Goal: Transaction & Acquisition: Purchase product/service

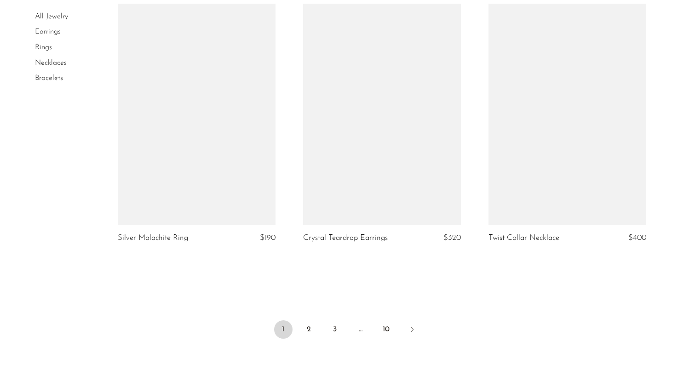
scroll to position [2986, 0]
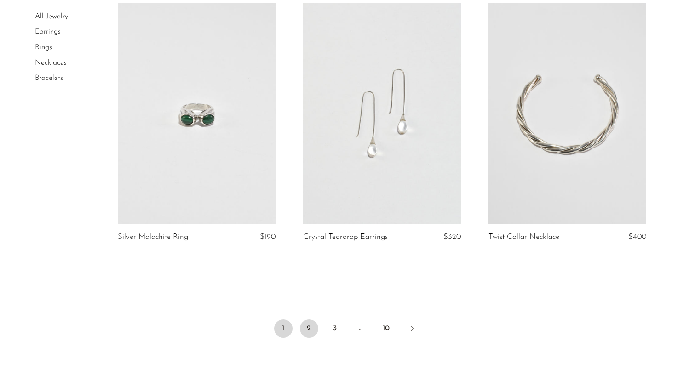
click at [312, 325] on link "2" at bounding box center [309, 329] width 18 height 18
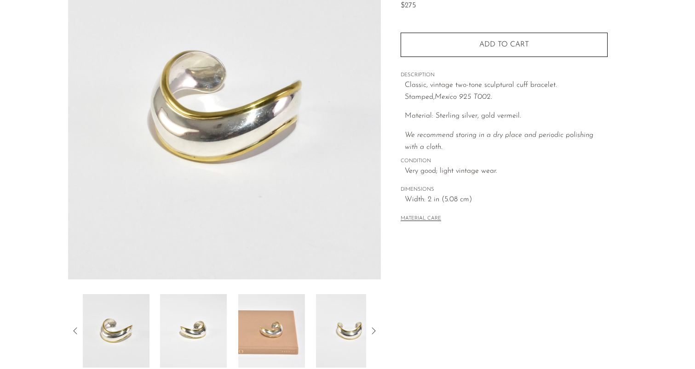
scroll to position [229, 0]
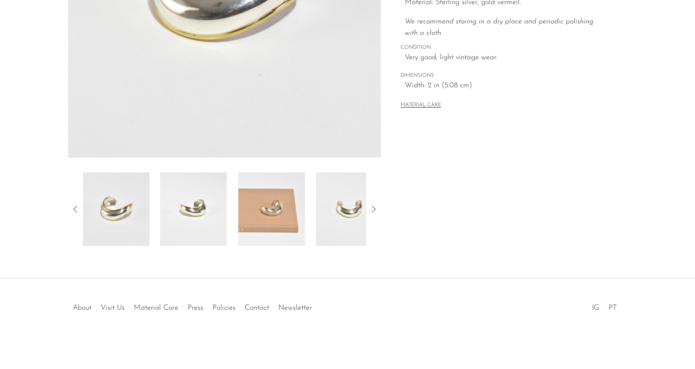
click at [270, 215] on img at bounding box center [271, 209] width 67 height 74
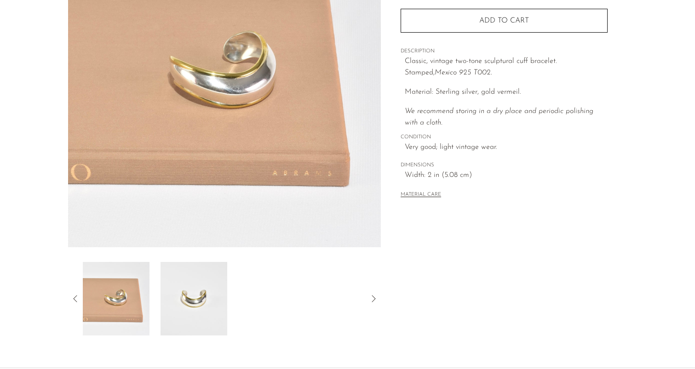
scroll to position [140, 0]
click at [374, 297] on icon at bounding box center [373, 298] width 11 height 11
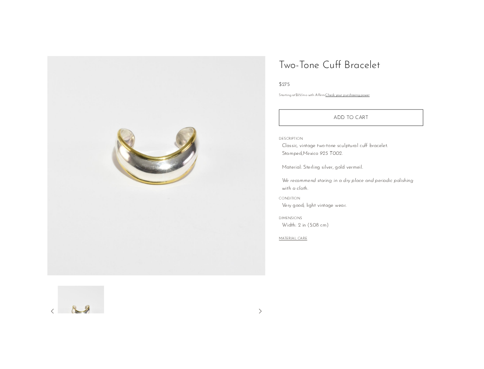
scroll to position [46, 0]
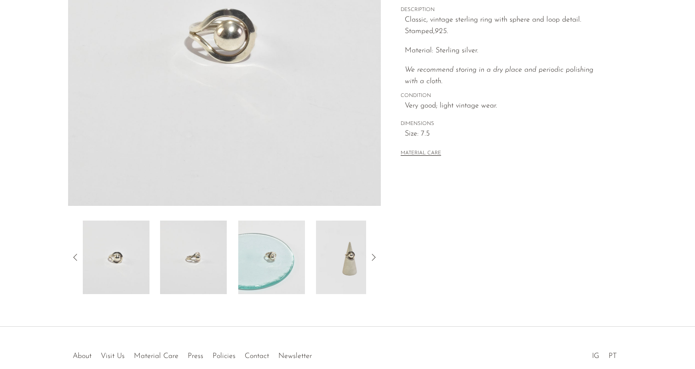
scroll to position [183, 0]
click at [375, 255] on icon at bounding box center [374, 255] width 4 height 7
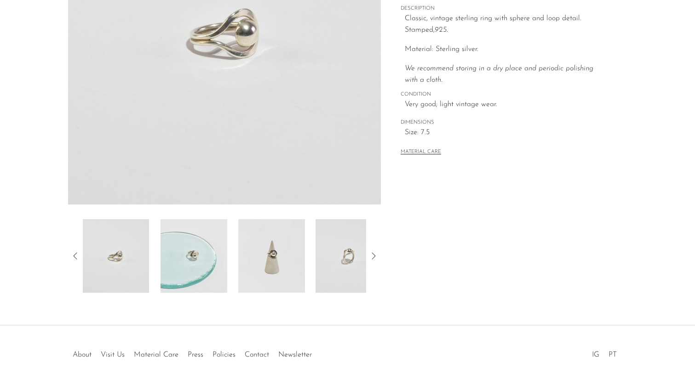
click at [375, 255] on icon at bounding box center [374, 255] width 4 height 7
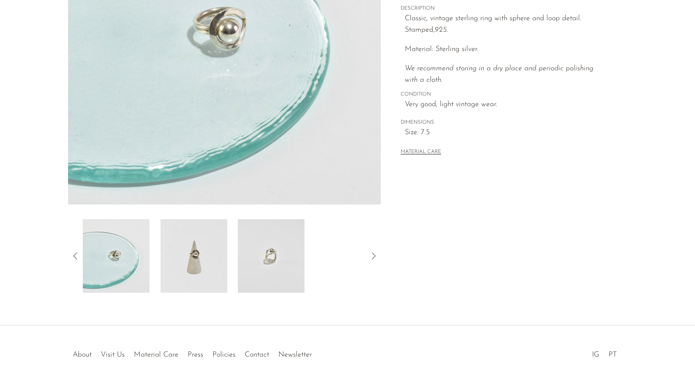
click at [375, 255] on icon at bounding box center [374, 255] width 4 height 7
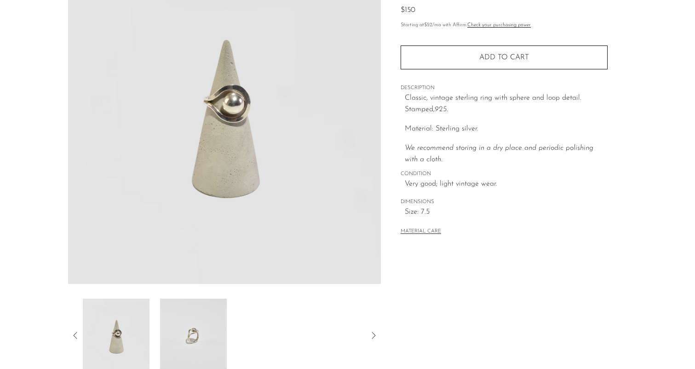
scroll to position [85, 0]
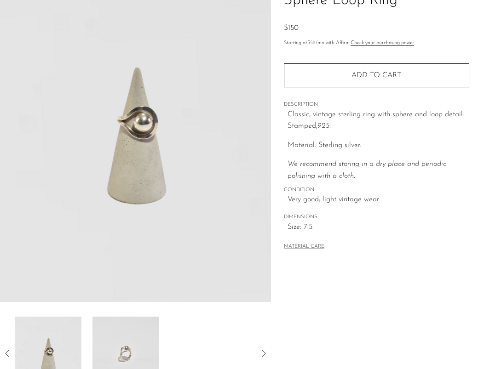
click at [124, 356] on img at bounding box center [125, 354] width 67 height 74
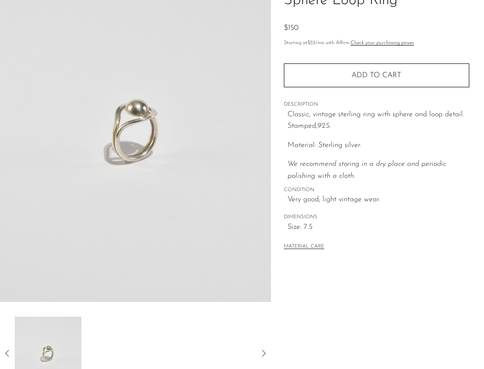
click at [266, 352] on icon at bounding box center [263, 353] width 11 height 11
click at [257, 348] on div at bounding box center [135, 354] width 271 height 74
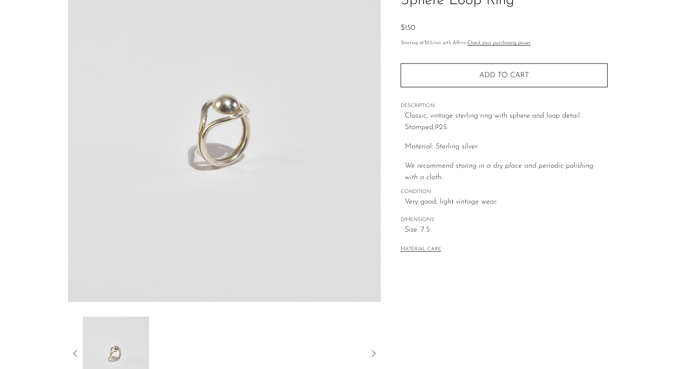
click at [70, 355] on icon at bounding box center [75, 353] width 11 height 11
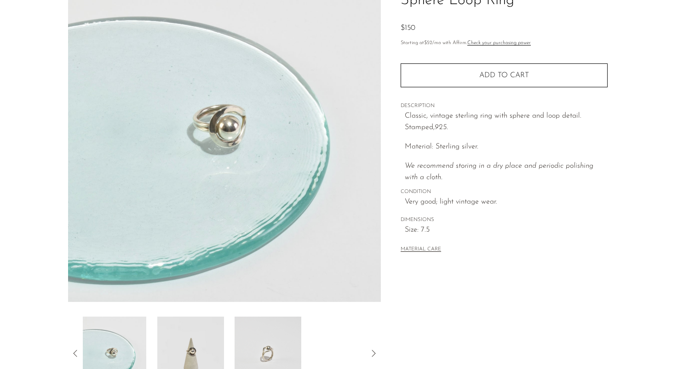
click at [73, 355] on icon at bounding box center [75, 353] width 11 height 11
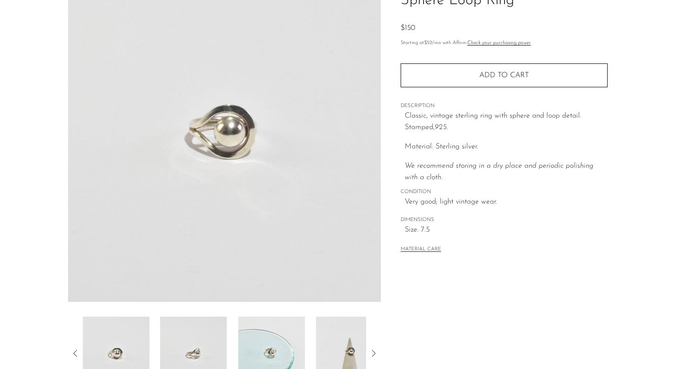
click at [74, 355] on icon at bounding box center [75, 353] width 11 height 11
click at [82, 354] on div at bounding box center [224, 354] width 313 height 74
click at [76, 354] on icon at bounding box center [75, 353] width 11 height 11
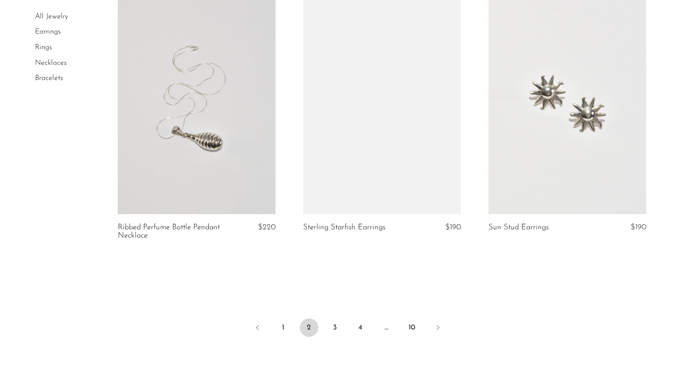
scroll to position [2999, 0]
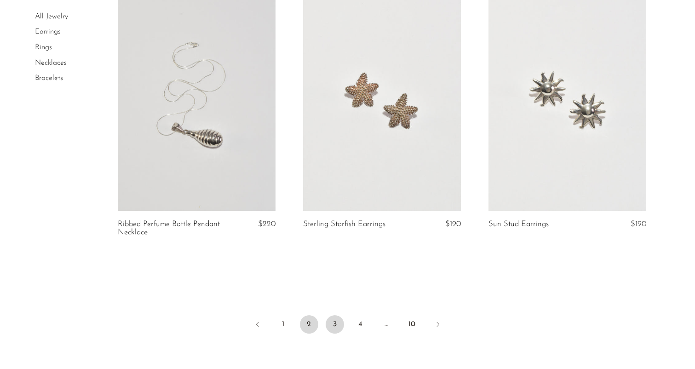
click at [332, 334] on link "3" at bounding box center [335, 325] width 18 height 18
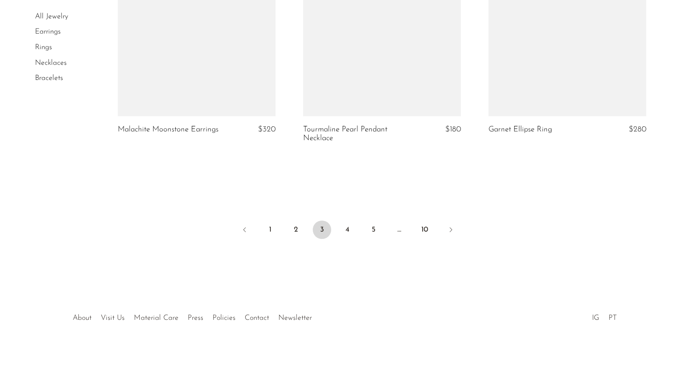
scroll to position [3108, 0]
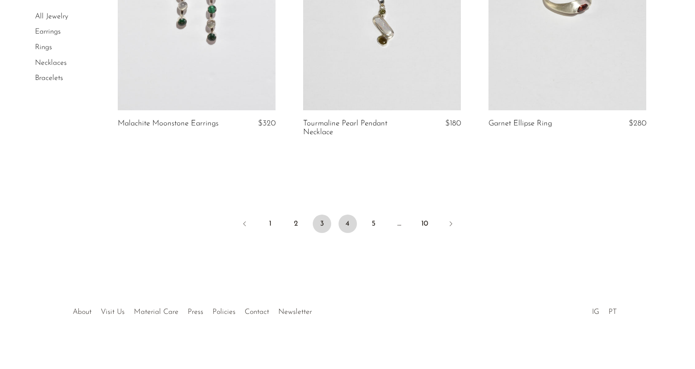
click at [344, 233] on link "4" at bounding box center [347, 224] width 18 height 18
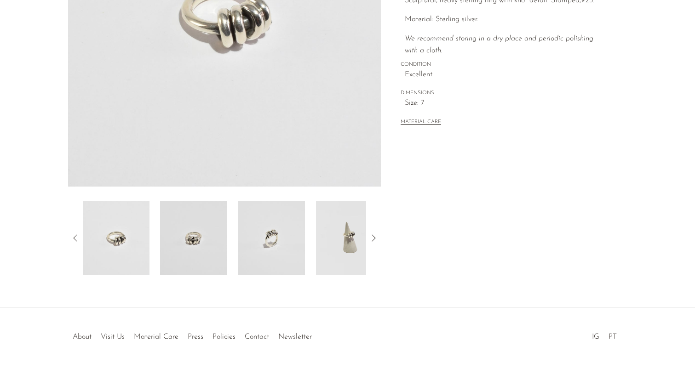
scroll to position [201, 0]
click at [207, 245] on img at bounding box center [193, 238] width 67 height 74
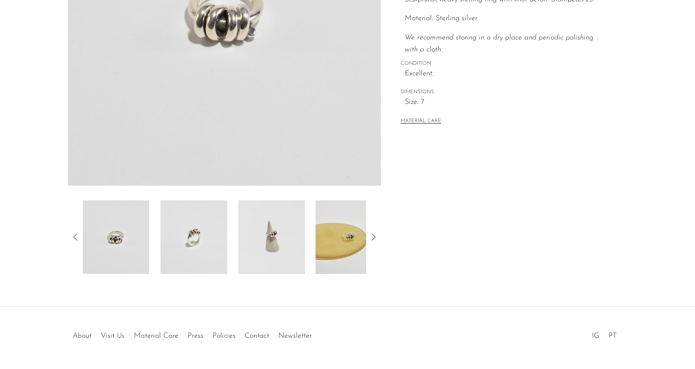
click at [207, 244] on img at bounding box center [194, 238] width 67 height 74
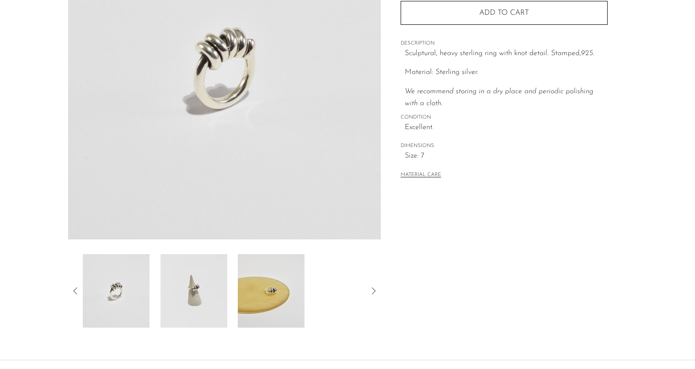
scroll to position [144, 0]
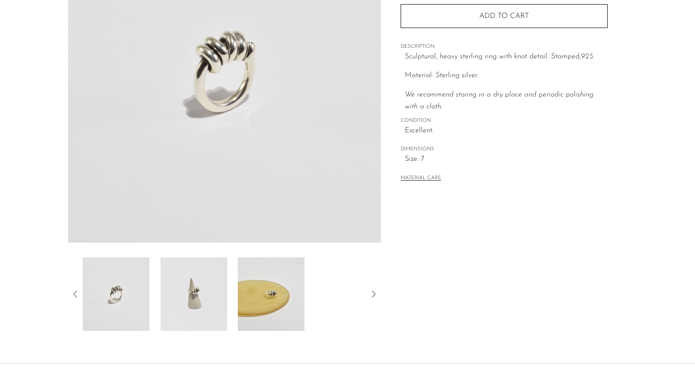
click at [194, 305] on img at bounding box center [193, 295] width 67 height 74
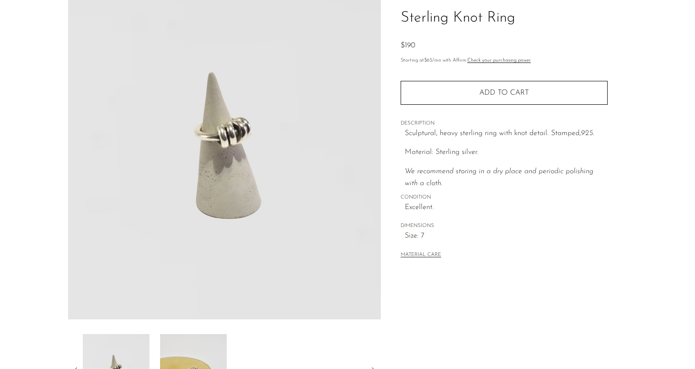
scroll to position [64, 0]
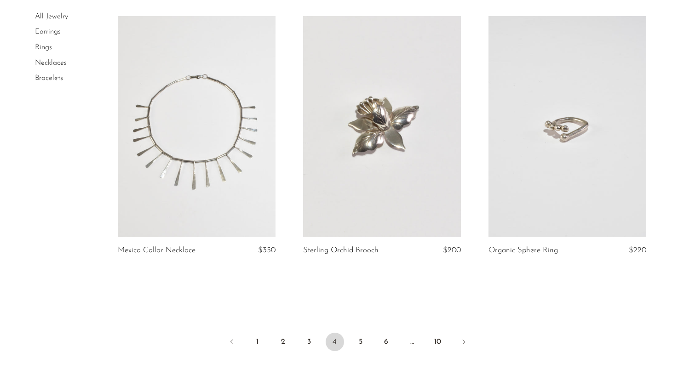
scroll to position [2997, 0]
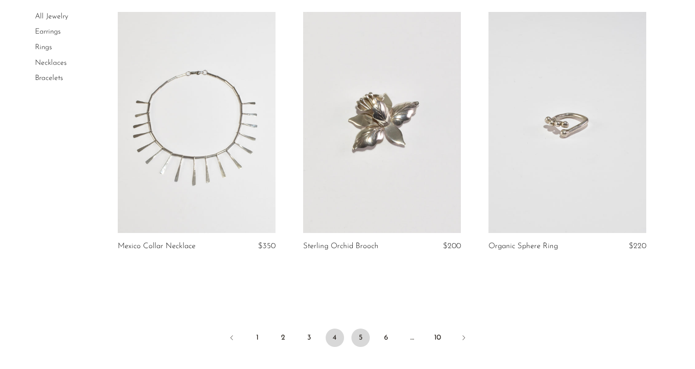
click at [355, 347] on link "5" at bounding box center [360, 338] width 18 height 18
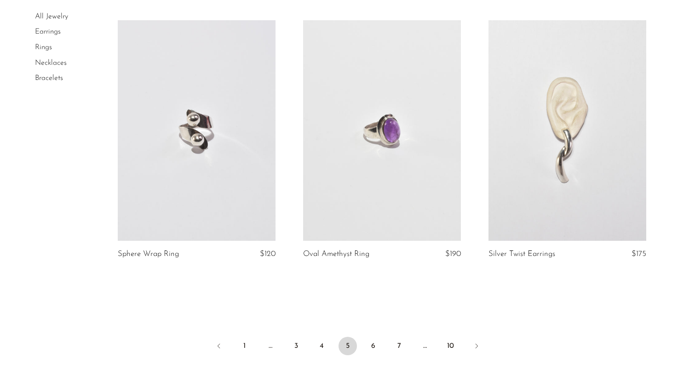
scroll to position [2979, 0]
click at [373, 350] on link "6" at bounding box center [373, 346] width 18 height 18
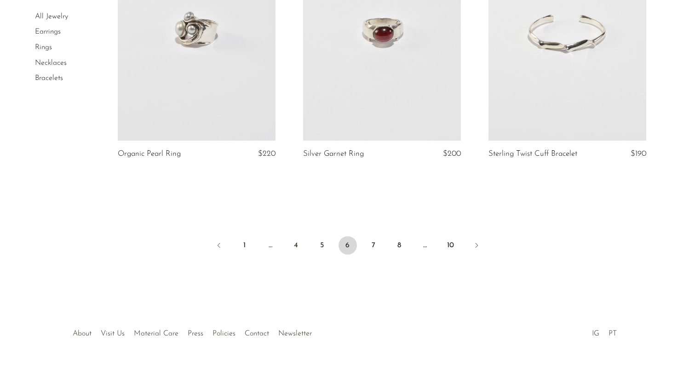
scroll to position [3072, 0]
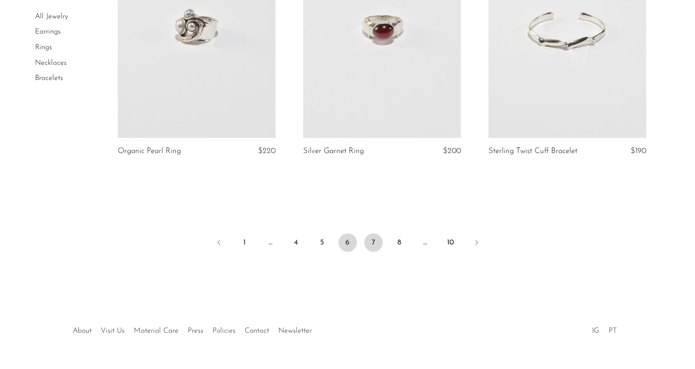
click at [368, 241] on link "7" at bounding box center [373, 243] width 18 height 18
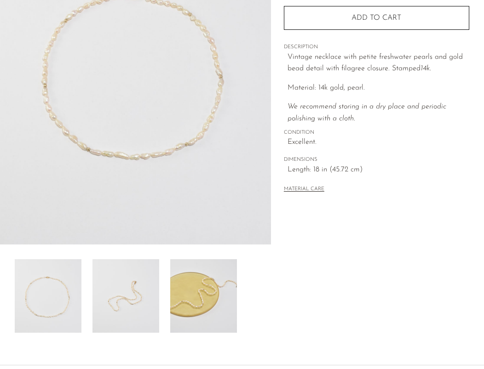
scroll to position [148, 0]
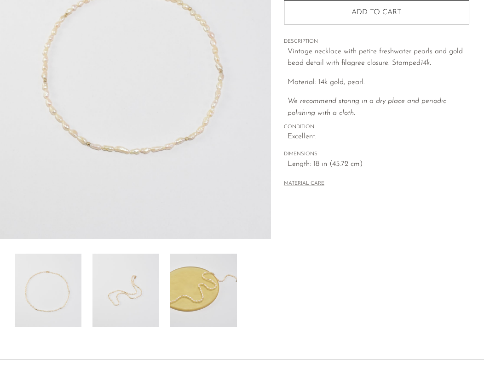
click at [117, 299] on img at bounding box center [125, 291] width 67 height 74
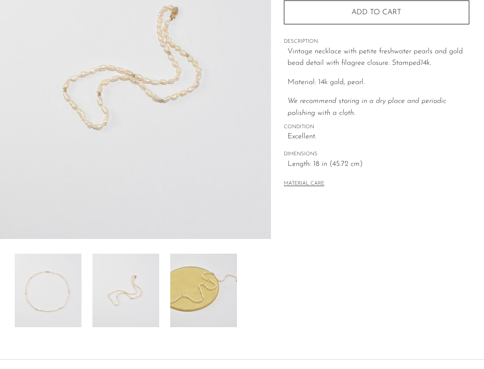
click at [201, 293] on img at bounding box center [203, 291] width 67 height 74
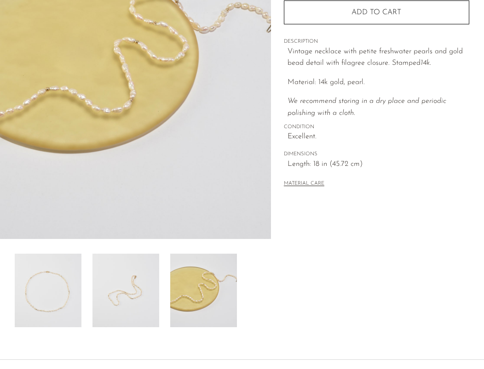
click at [131, 304] on img at bounding box center [125, 291] width 67 height 74
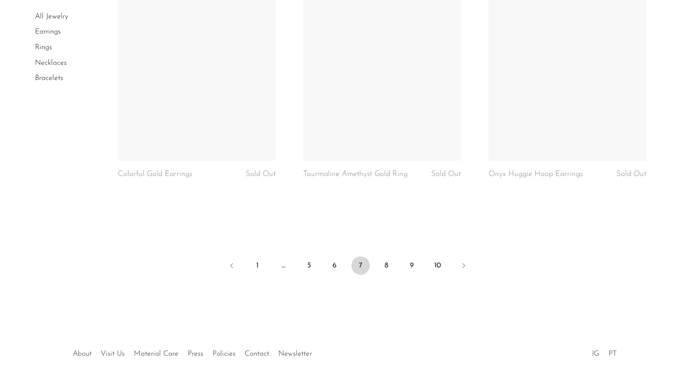
scroll to position [3101, 0]
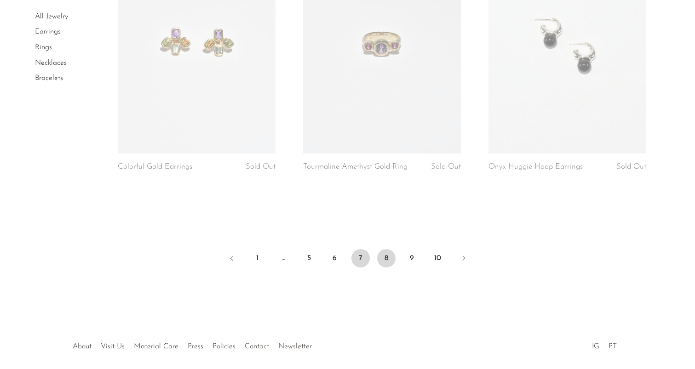
click at [384, 265] on link "8" at bounding box center [386, 258] width 18 height 18
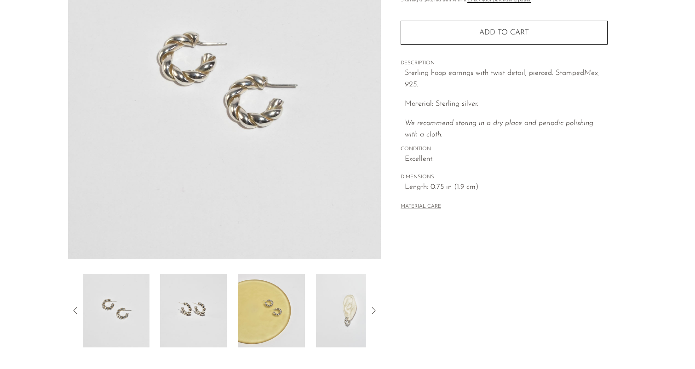
scroll to position [132, 0]
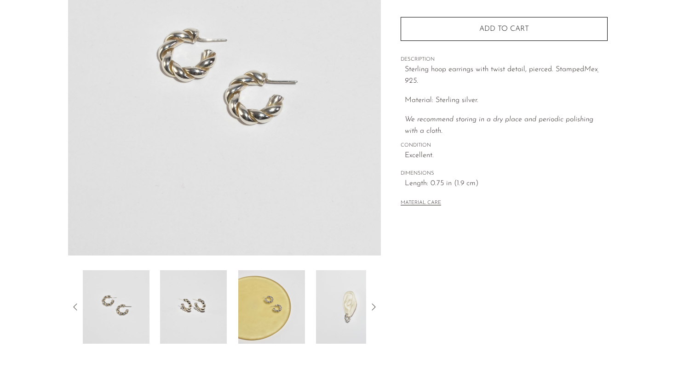
click at [350, 308] on img at bounding box center [349, 307] width 67 height 74
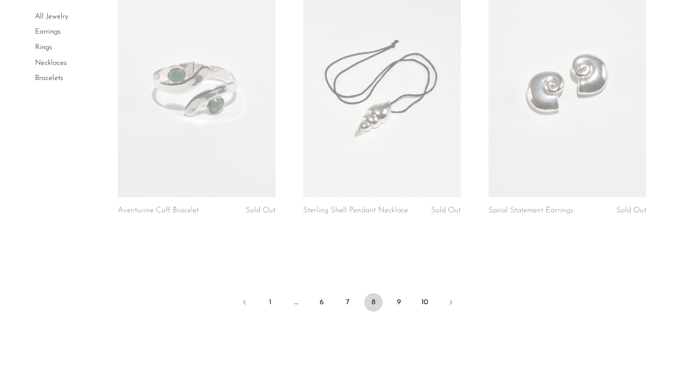
scroll to position [2989, 0]
click at [229, 105] on link at bounding box center [197, 85] width 158 height 221
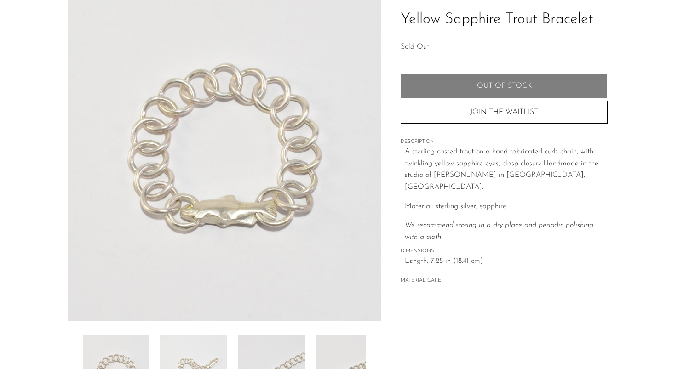
scroll to position [63, 0]
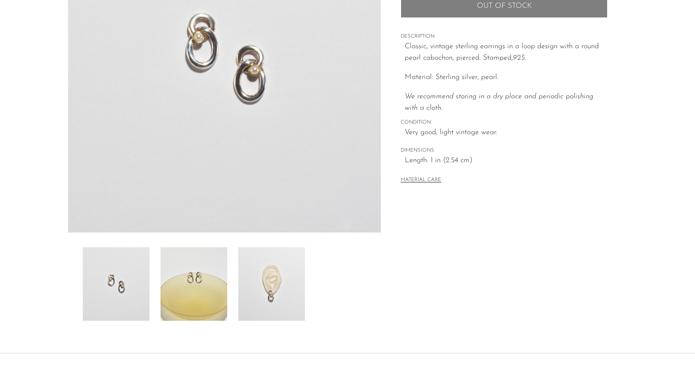
scroll to position [157, 0]
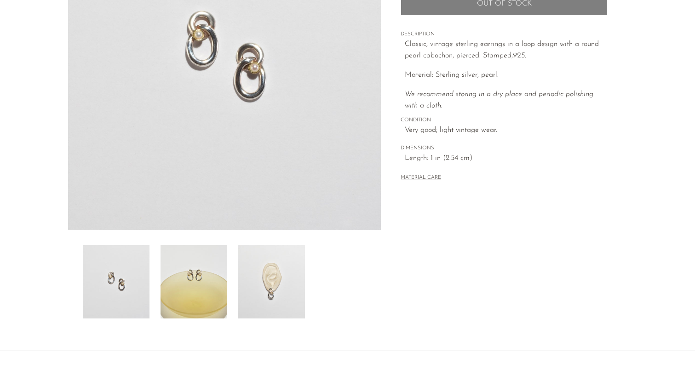
click at [203, 300] on img at bounding box center [194, 282] width 67 height 74
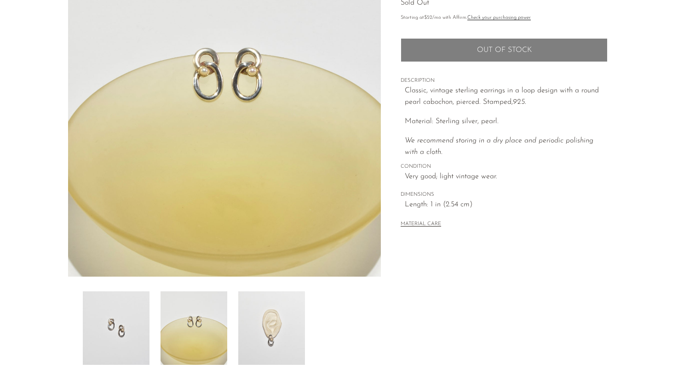
scroll to position [106, 0]
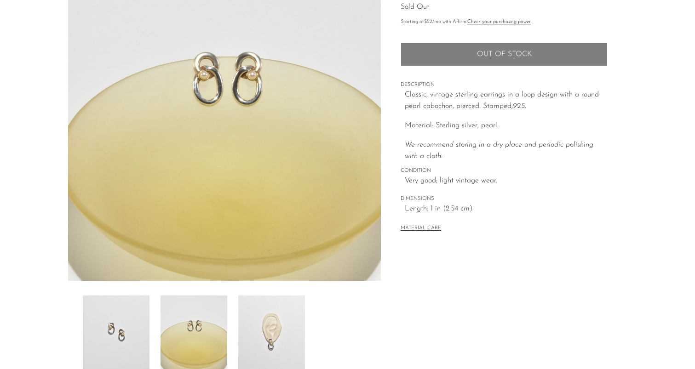
click at [282, 355] on img at bounding box center [271, 333] width 67 height 74
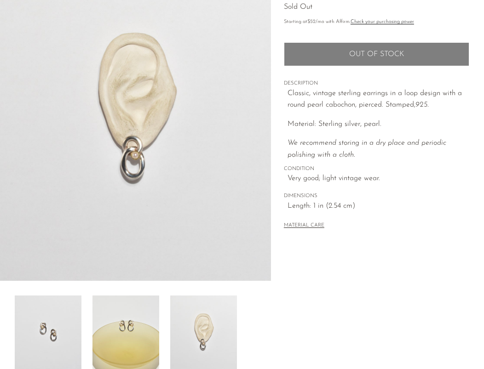
drag, startPoint x: 309, startPoint y: 185, endPoint x: 476, endPoint y: 103, distance: 186.6
click at [0, 0] on img at bounding box center [135, 108] width 271 height 345
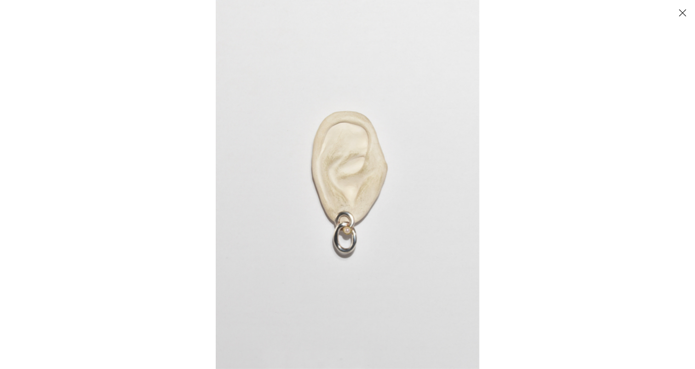
click at [683, 10] on button "Close" at bounding box center [682, 13] width 16 height 16
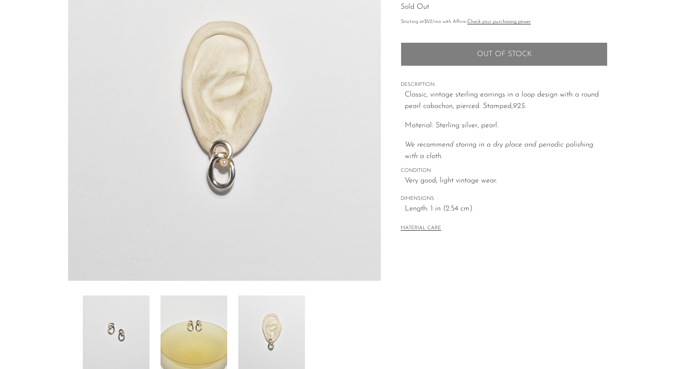
scroll to position [229, 0]
